Goal: Task Accomplishment & Management: Use online tool/utility

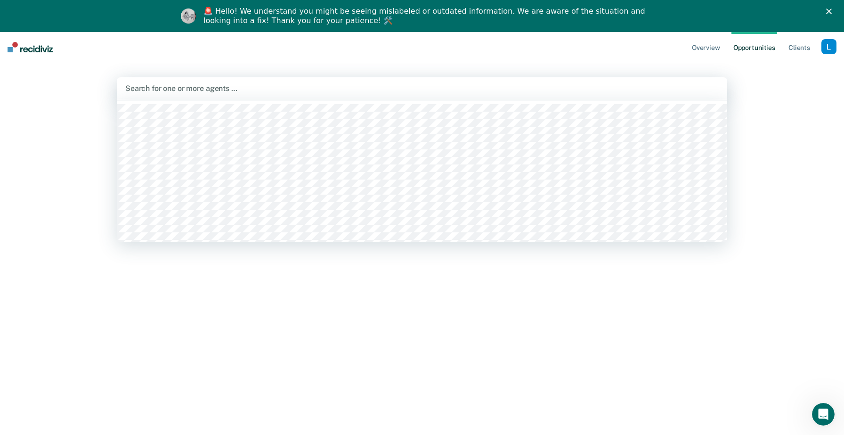
click at [296, 89] on div at bounding box center [421, 88] width 593 height 11
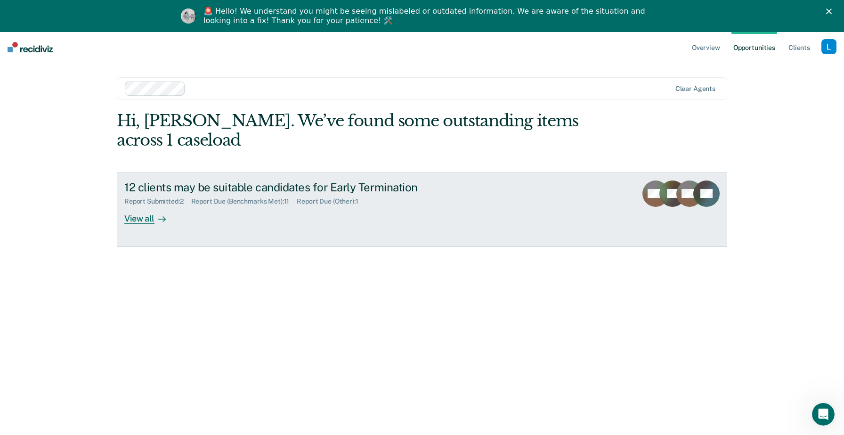
click at [146, 225] on link "12 clients may be suitable candidates for Early Termination Report Submitted : …" at bounding box center [422, 209] width 610 height 74
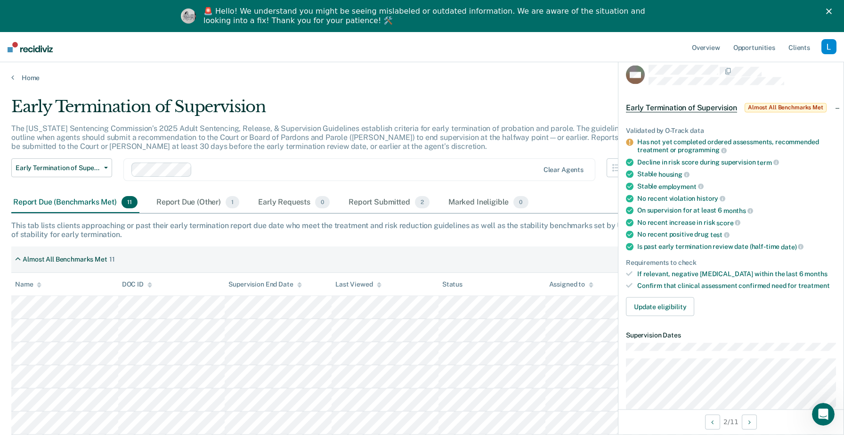
click at [702, 106] on span "Early Termination of Supervision" at bounding box center [681, 107] width 111 height 9
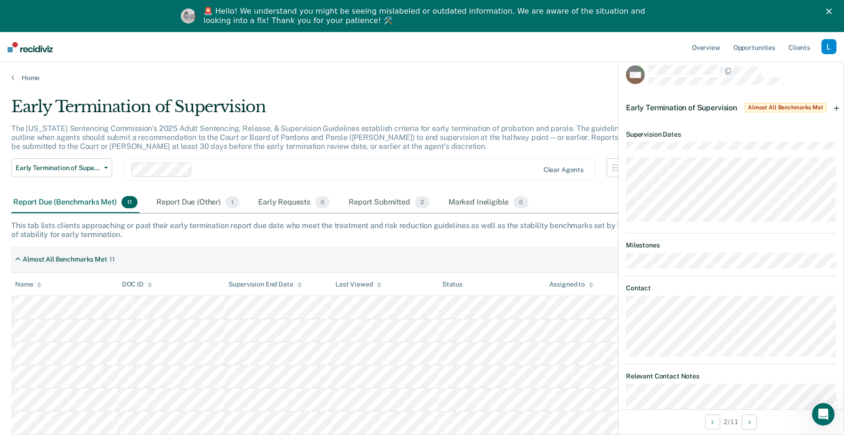
click at [702, 106] on span "Early Termination of Supervision" at bounding box center [681, 107] width 111 height 9
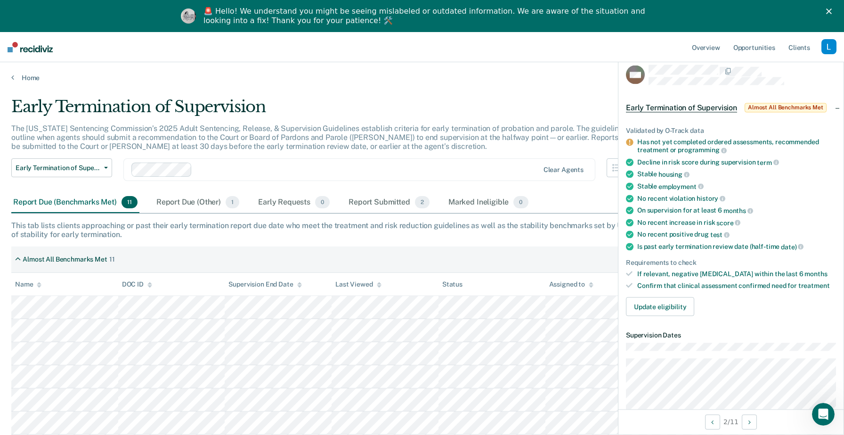
click at [702, 106] on span "Early Termination of Supervision" at bounding box center [681, 107] width 111 height 9
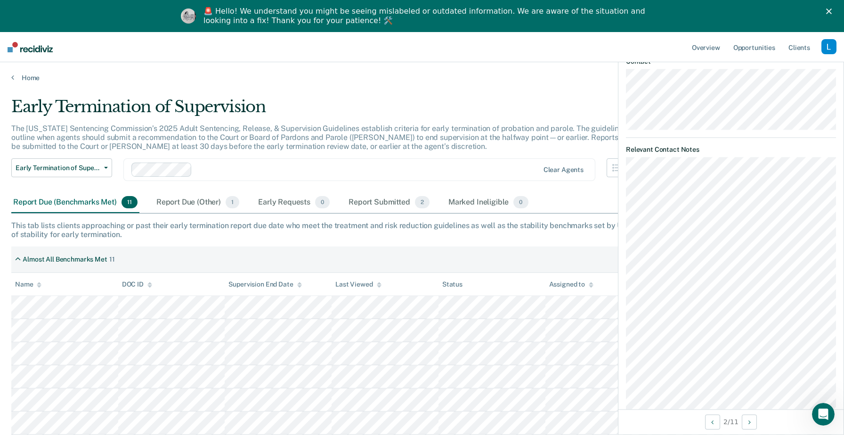
scroll to position [222, 0]
click at [746, 423] on button "Next Opportunity" at bounding box center [749, 421] width 15 height 15
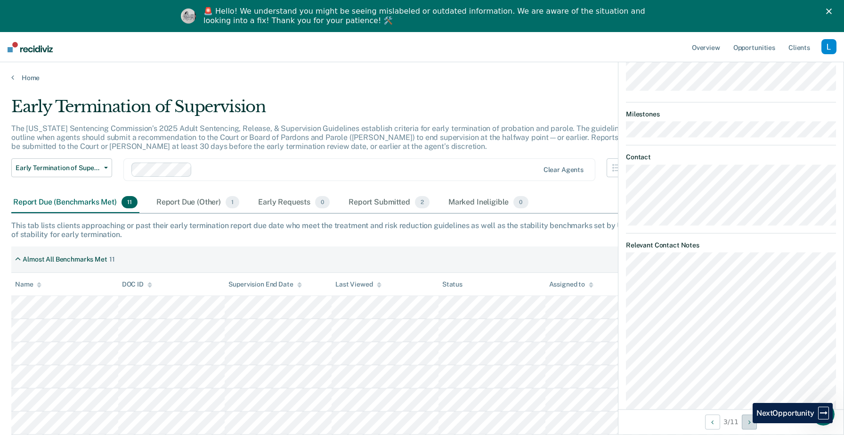
scroll to position [323, 0]
click at [746, 423] on button "Next Opportunity" at bounding box center [749, 421] width 15 height 15
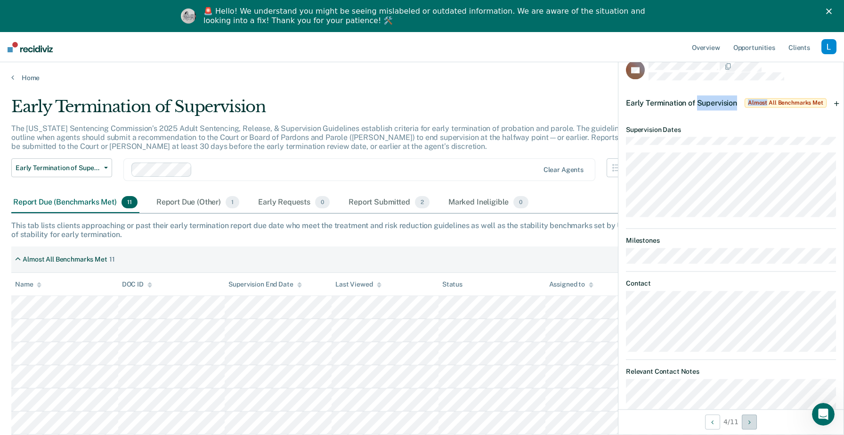
scroll to position [0, 0]
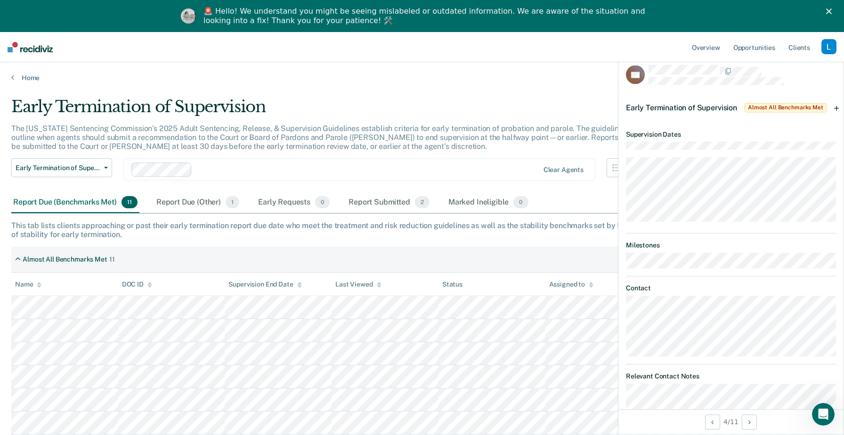
click at [604, 122] on div "Early Termination of Supervision" at bounding box center [327, 110] width 633 height 27
click at [598, 108] on div "Early Termination of Supervision" at bounding box center [327, 110] width 633 height 27
click at [804, 46] on link "Client s" at bounding box center [799, 47] width 25 height 30
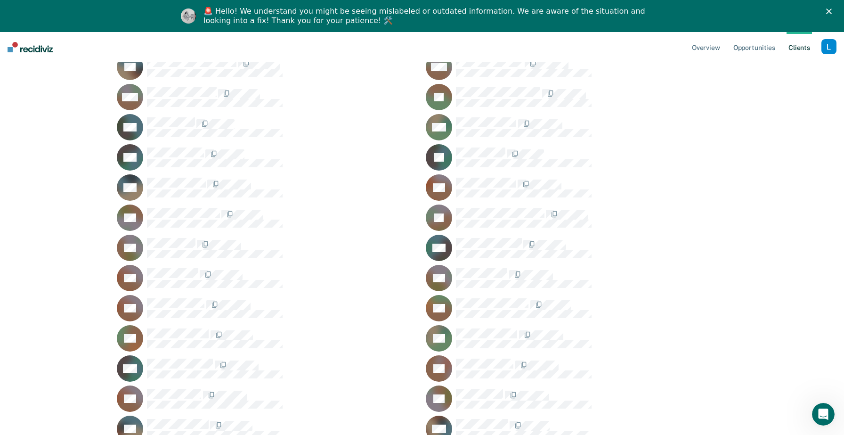
scroll to position [525, 0]
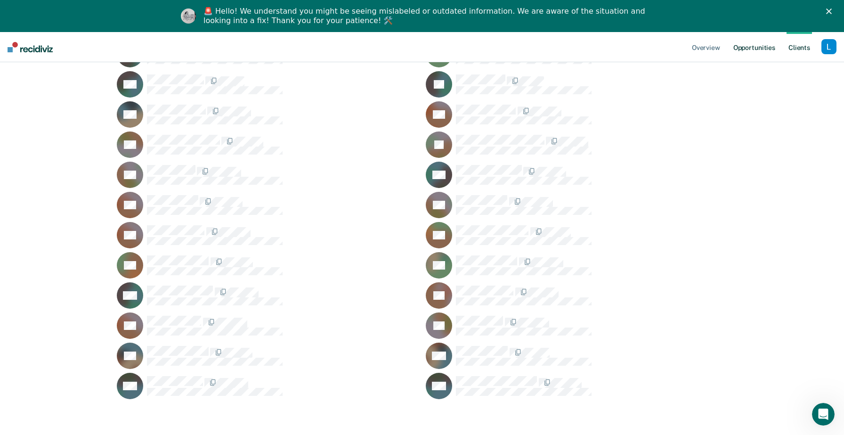
click at [759, 56] on link "Opportunities" at bounding box center [754, 47] width 46 height 30
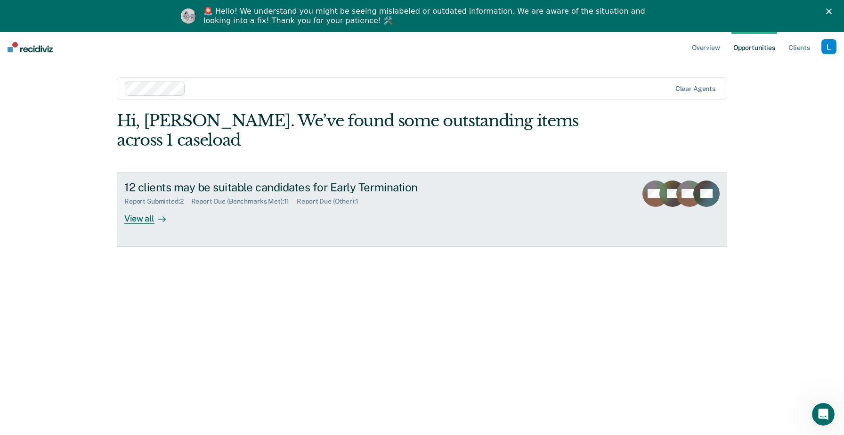
click at [164, 236] on link "12 clients may be suitable candidates for Early Termination Report Submitted : …" at bounding box center [422, 209] width 610 height 74
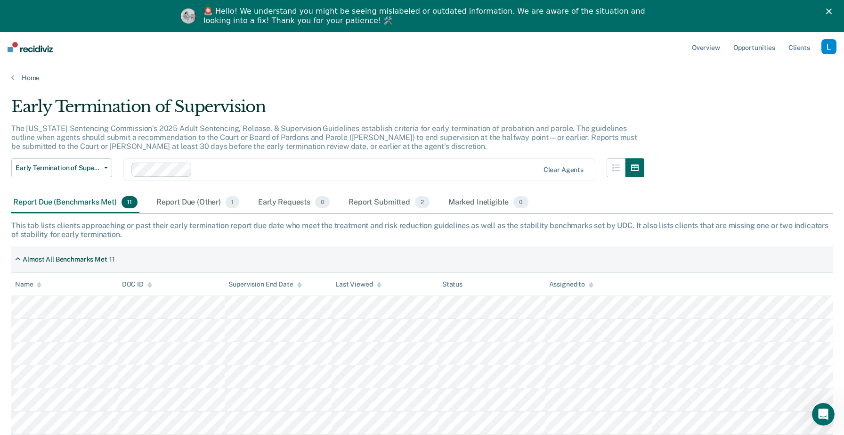
click at [190, 20] on img "Intercom messenger" at bounding box center [188, 15] width 15 height 15
click at [189, 18] on img "Intercom messenger" at bounding box center [188, 15] width 15 height 15
click at [831, 10] on icon "Close" at bounding box center [829, 11] width 6 height 6
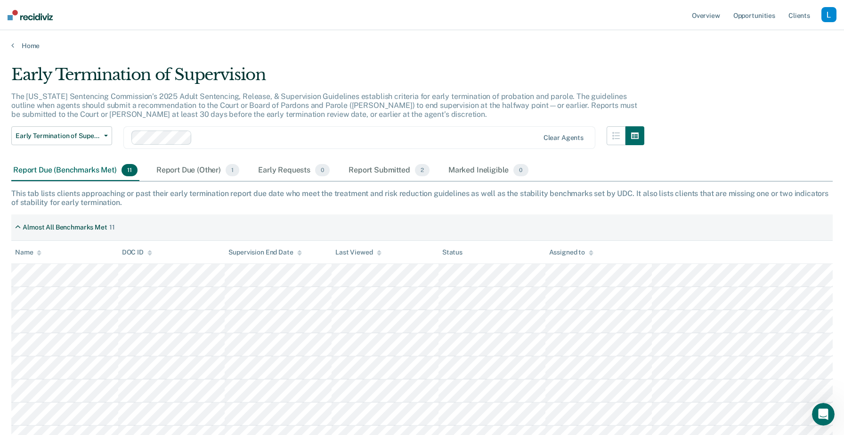
click at [370, 158] on div "Early Termination of Supervision Early Termination of Supervision Clear agents" at bounding box center [327, 143] width 633 height 34
click at [370, 171] on div "Report Submitted 2" at bounding box center [389, 170] width 85 height 21
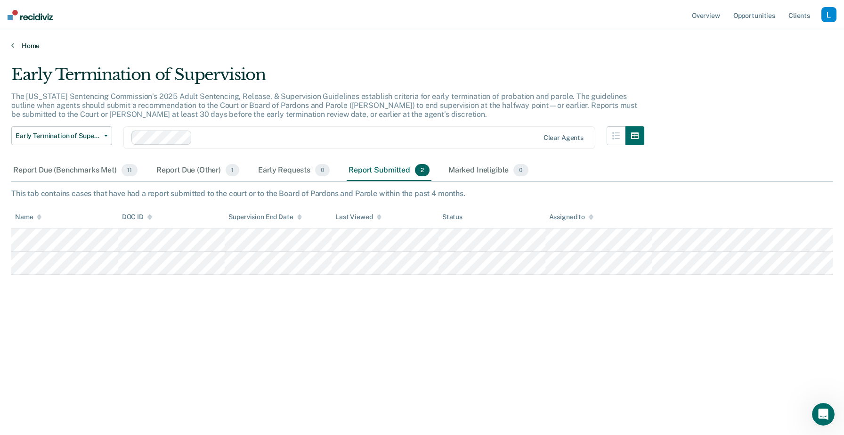
click at [19, 43] on link "Home" at bounding box center [421, 45] width 821 height 8
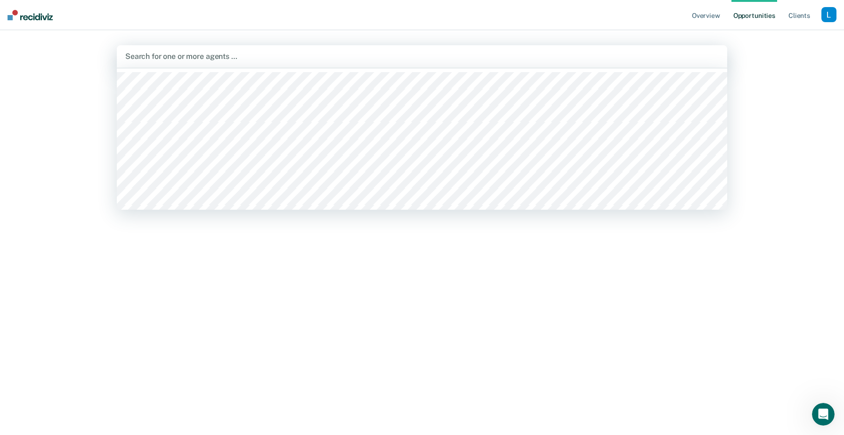
click at [179, 57] on div at bounding box center [421, 56] width 593 height 11
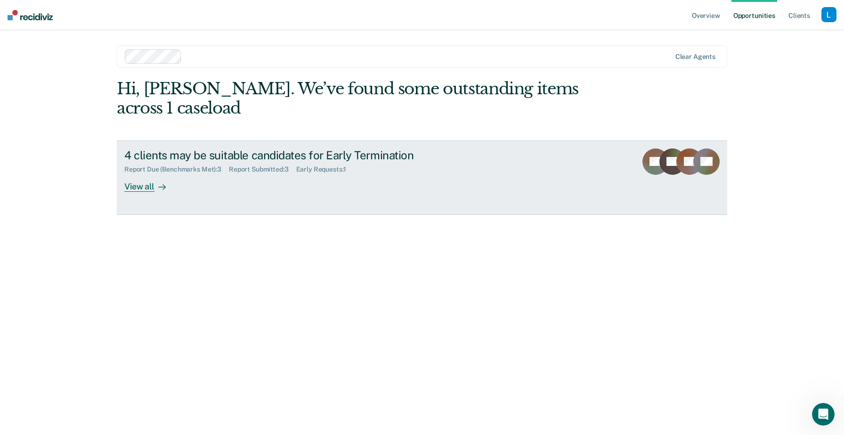
click at [164, 189] on icon at bounding box center [162, 187] width 8 height 8
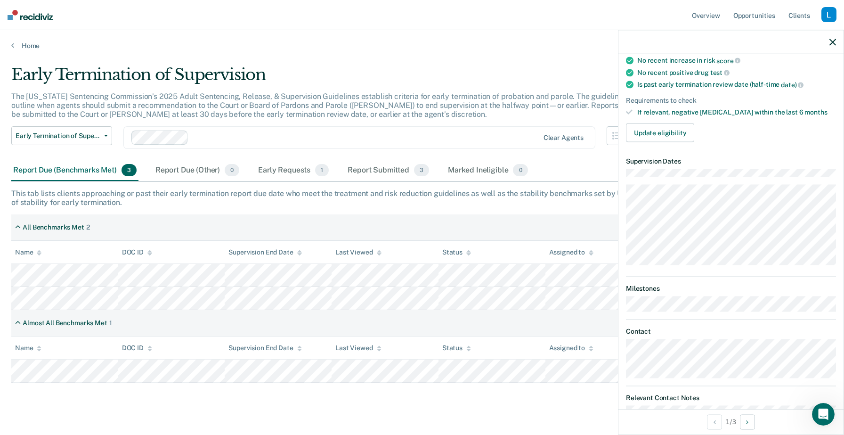
scroll to position [154, 0]
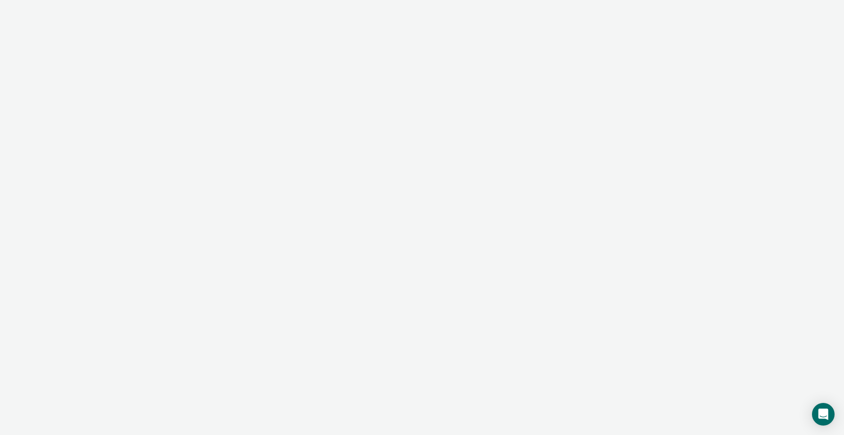
click at [355, 128] on div at bounding box center [422, 217] width 844 height 435
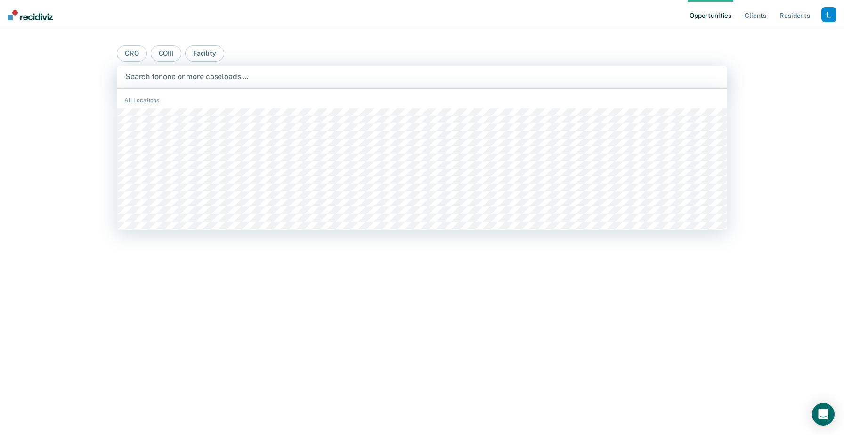
click at [276, 81] on div at bounding box center [421, 76] width 593 height 11
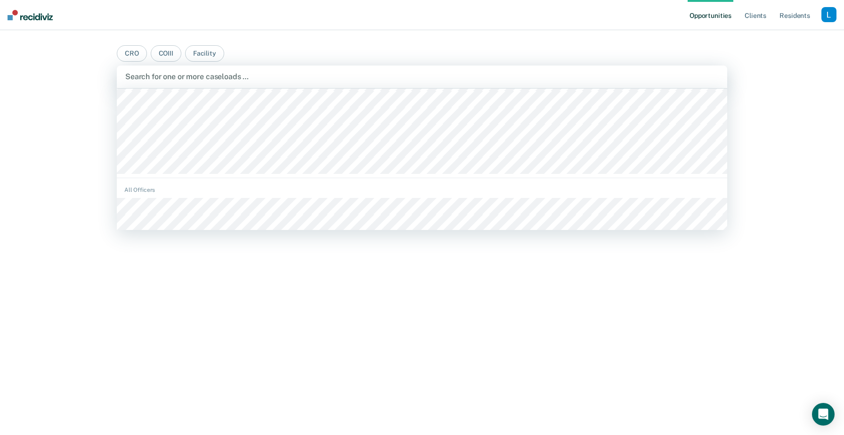
scroll to position [244, 0]
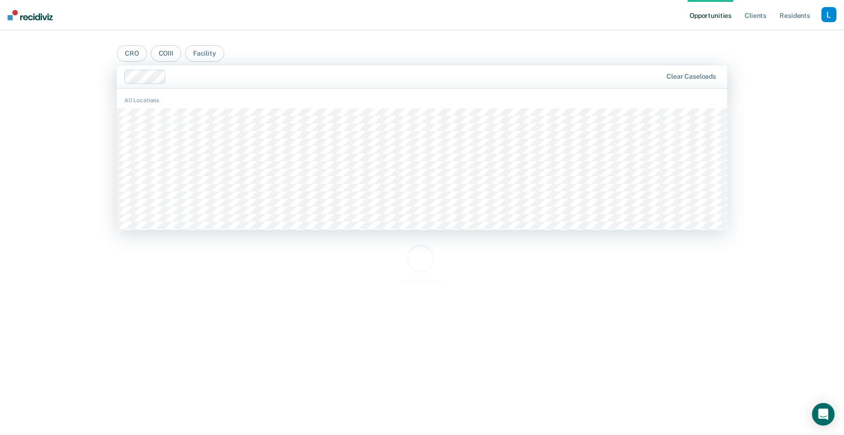
click at [394, 80] on div at bounding box center [416, 76] width 492 height 11
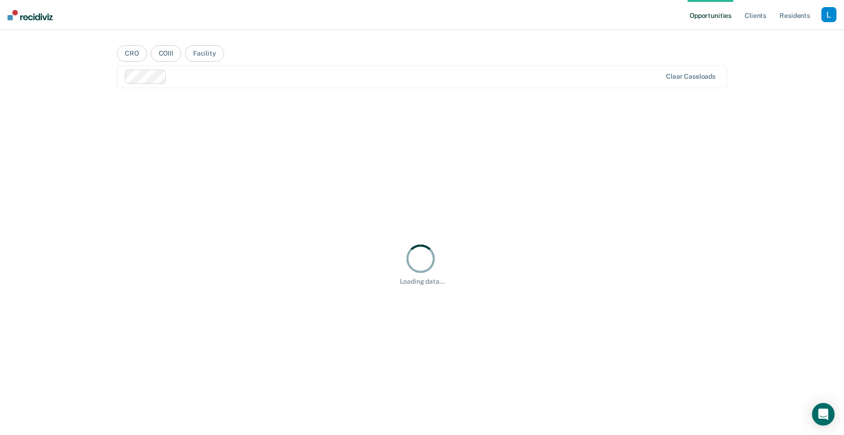
click at [438, 18] on nav "Opportunities Client s Resident s Profile How it works Log Out" at bounding box center [422, 15] width 844 height 30
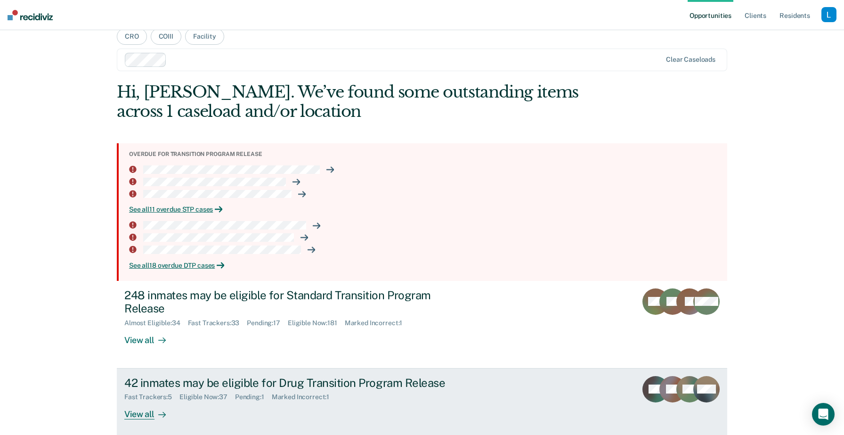
scroll to position [62, 0]
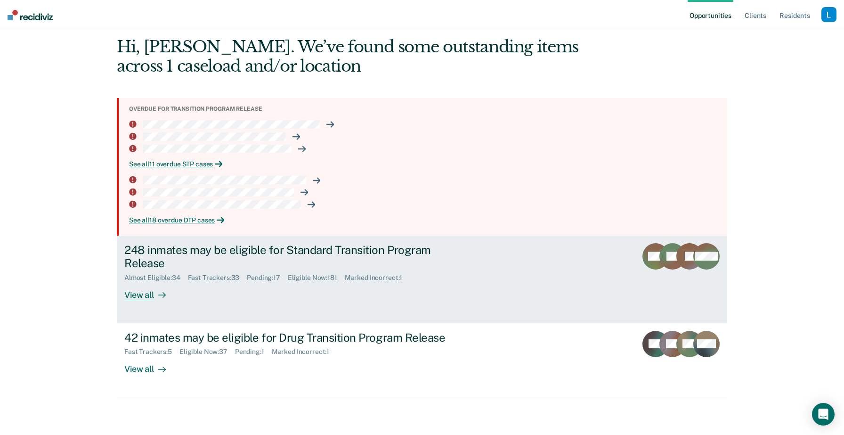
click at [142, 291] on div "View all" at bounding box center [150, 291] width 53 height 18
